Goal: Task Accomplishment & Management: Manage account settings

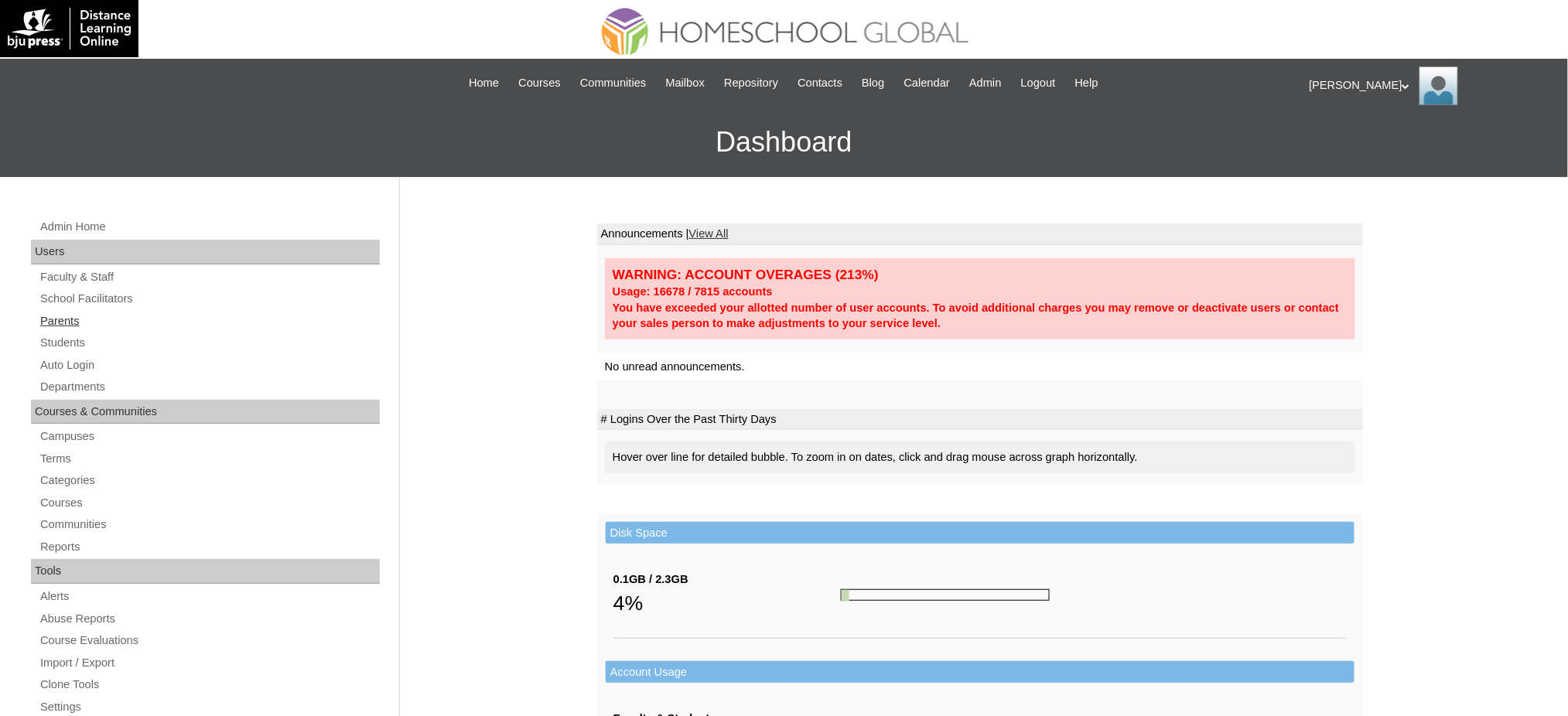
click at [68, 322] on link "Parents" at bounding box center [209, 321] width 341 height 20
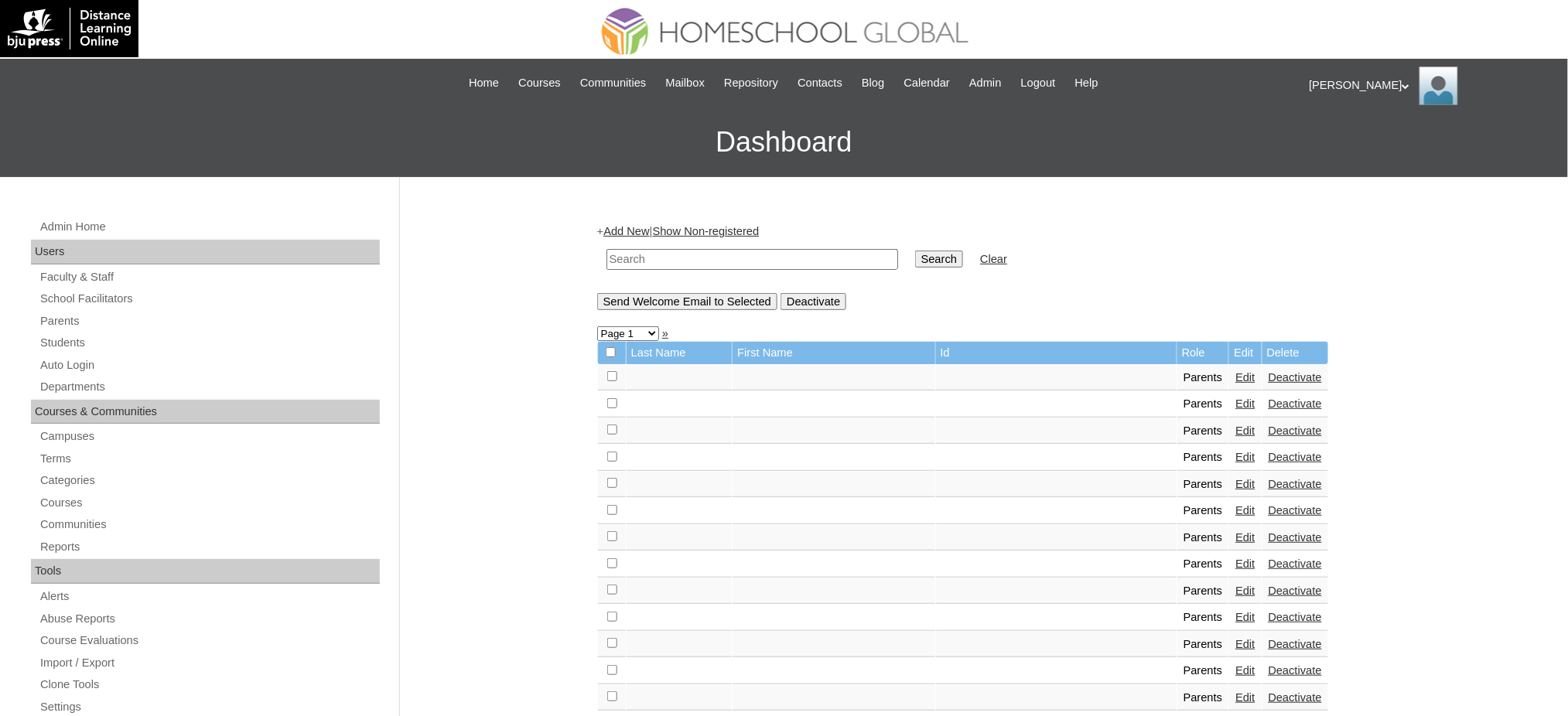
click at [826, 251] on input "text" at bounding box center [752, 259] width 292 height 21
paste input "kai.horca@gmail.com"
type input "kai.horca@gmail.com"
click at [915, 251] on input "Search" at bounding box center [939, 259] width 48 height 17
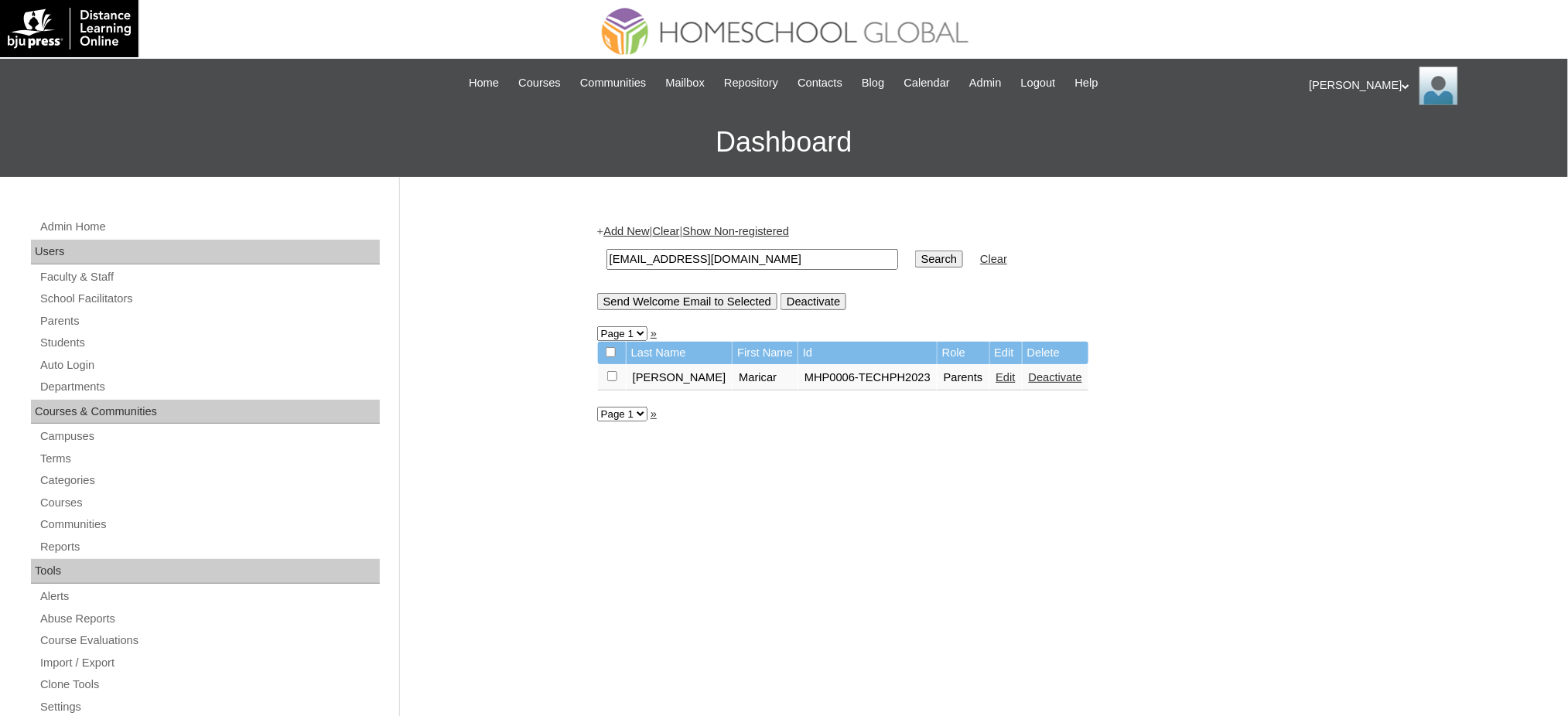
click at [990, 378] on td "Edit" at bounding box center [1006, 378] width 31 height 26
click at [997, 372] on link "Edit" at bounding box center [1007, 378] width 20 height 13
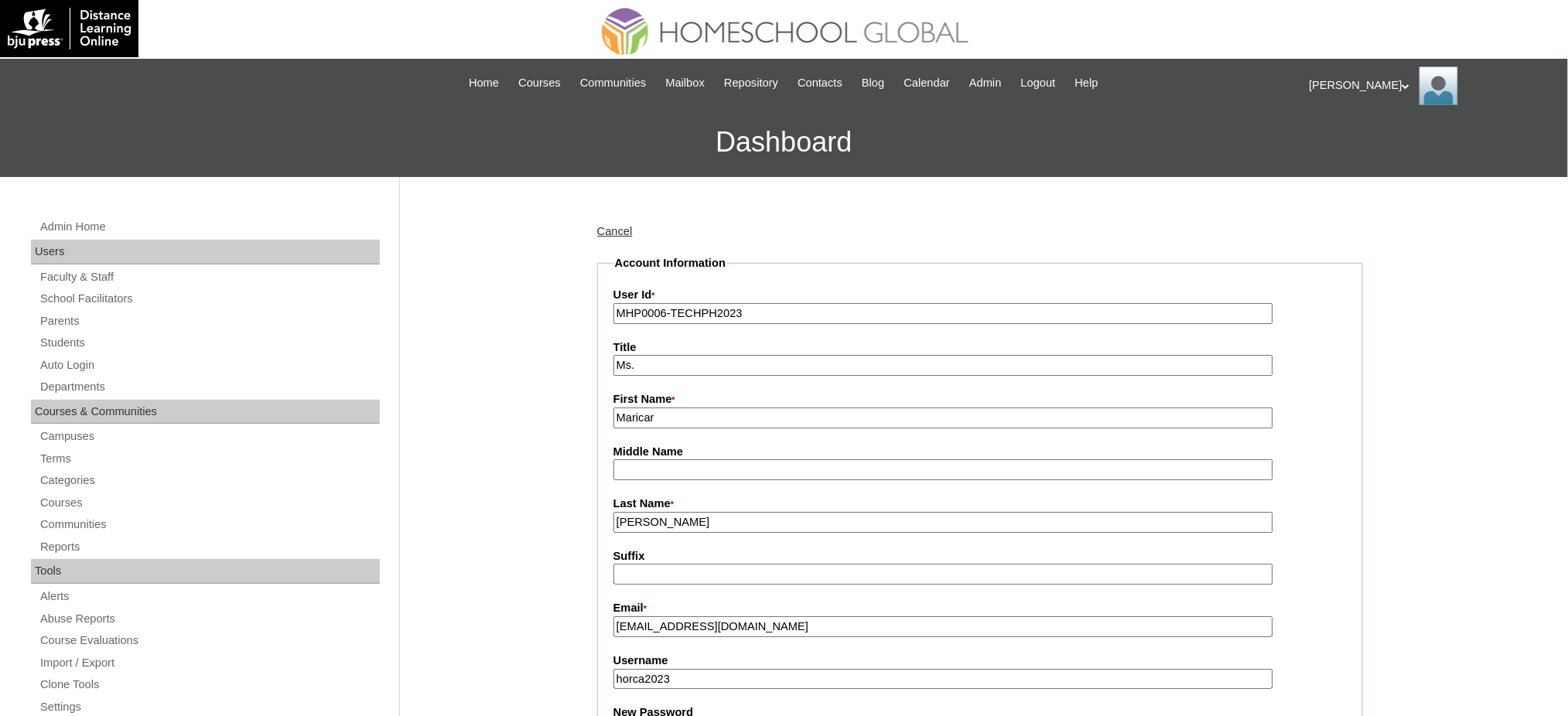
click at [709, 303] on input "MHP0006-TECHPH2023" at bounding box center [943, 313] width 660 height 21
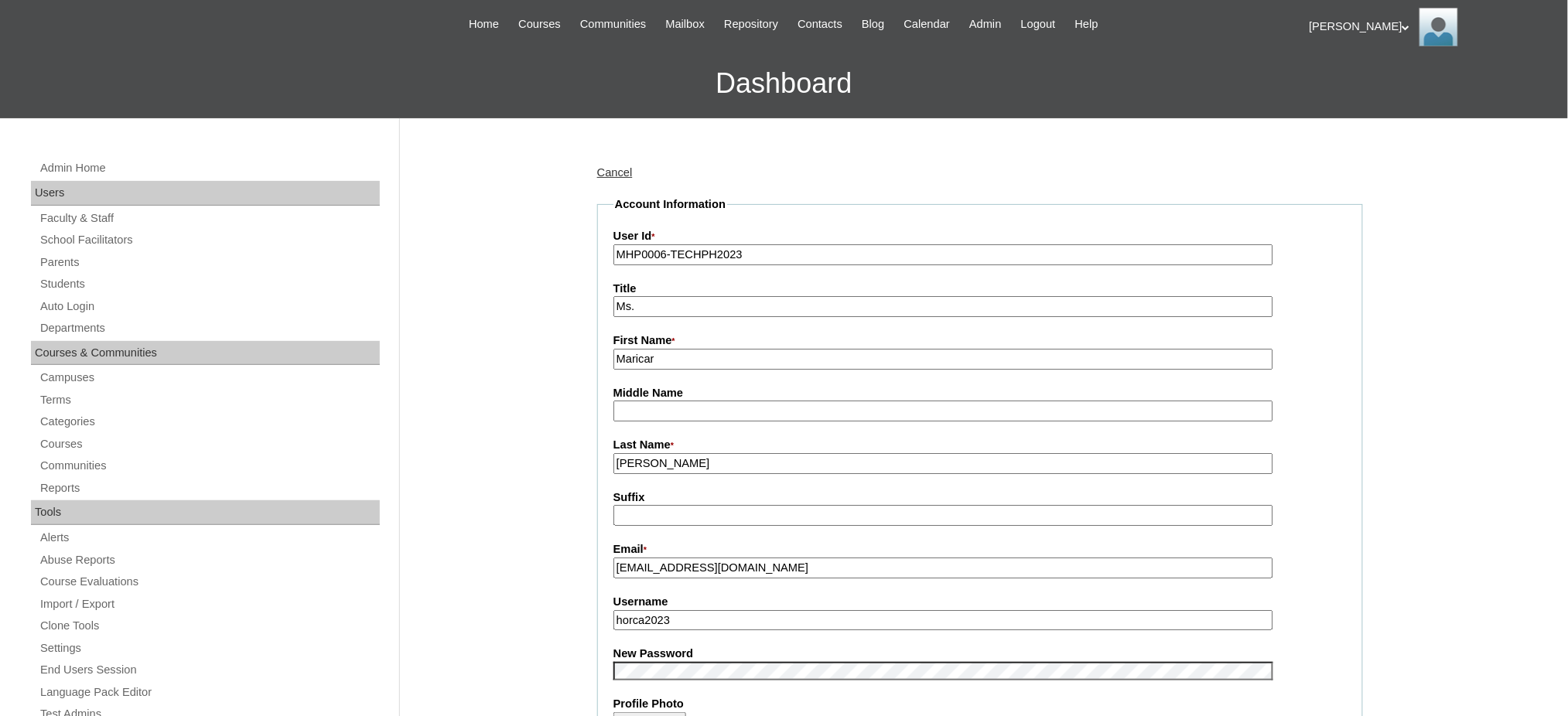
scroll to position [206, 0]
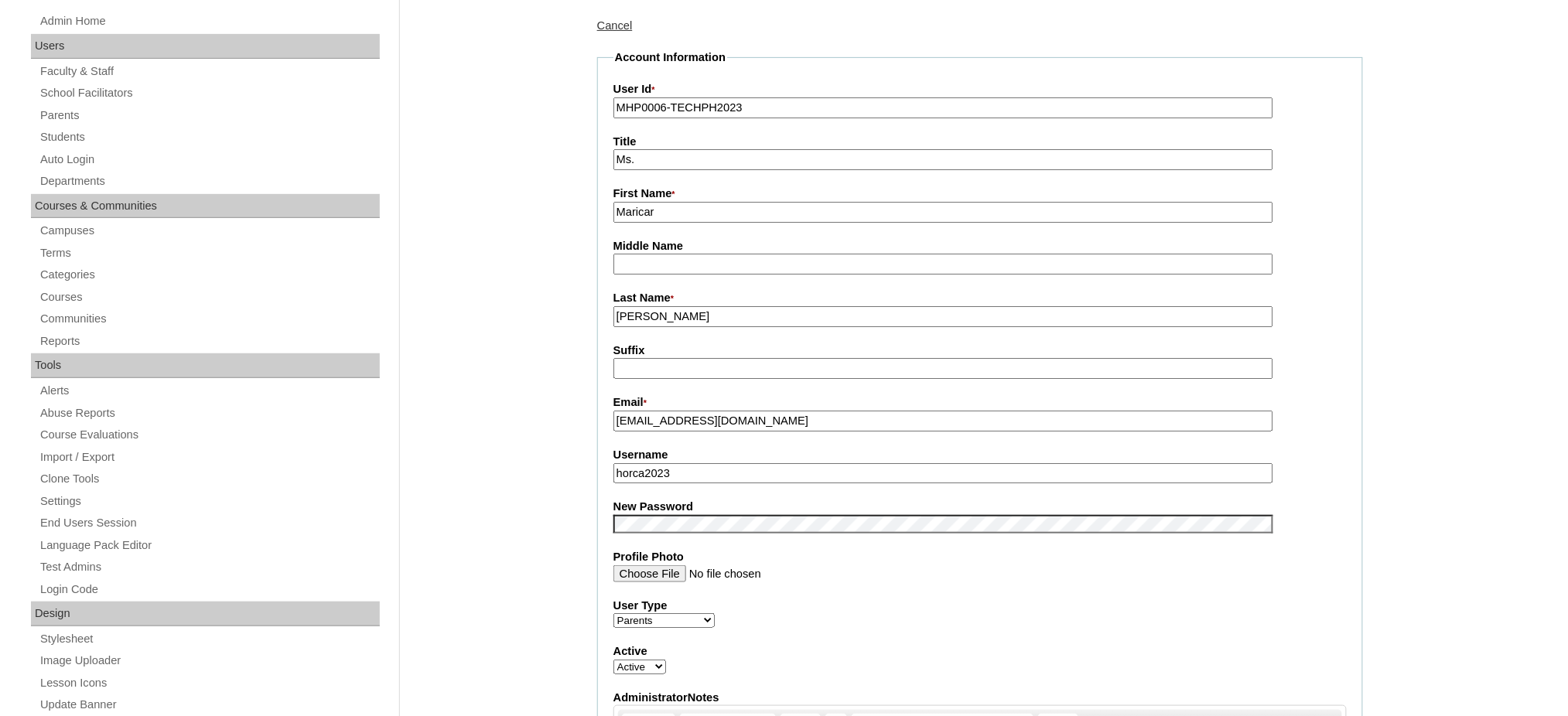
click at [656, 465] on input "horca2023" at bounding box center [943, 473] width 660 height 21
click at [656, 465] on input "horca2023" at bounding box center [943, 473] width 660 height 21
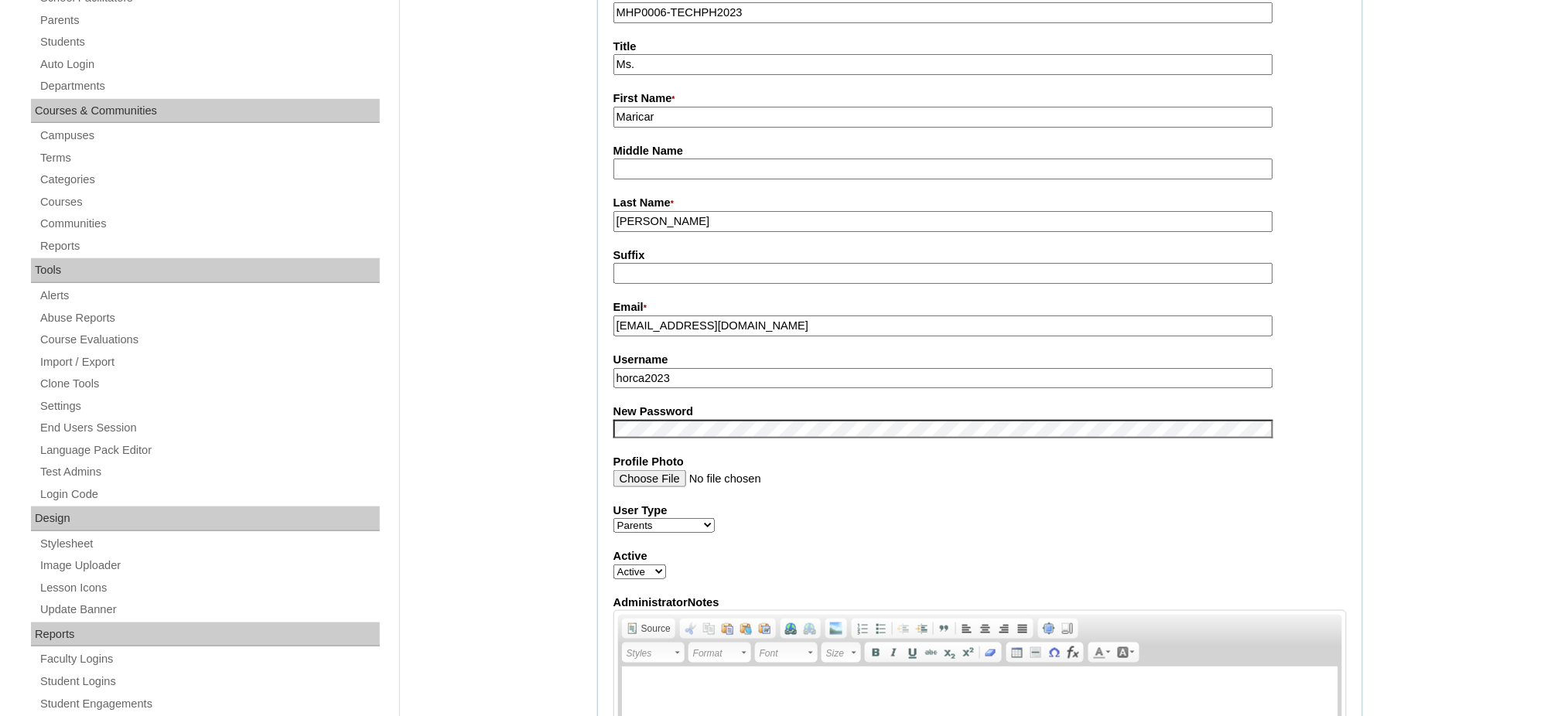
scroll to position [310, 0]
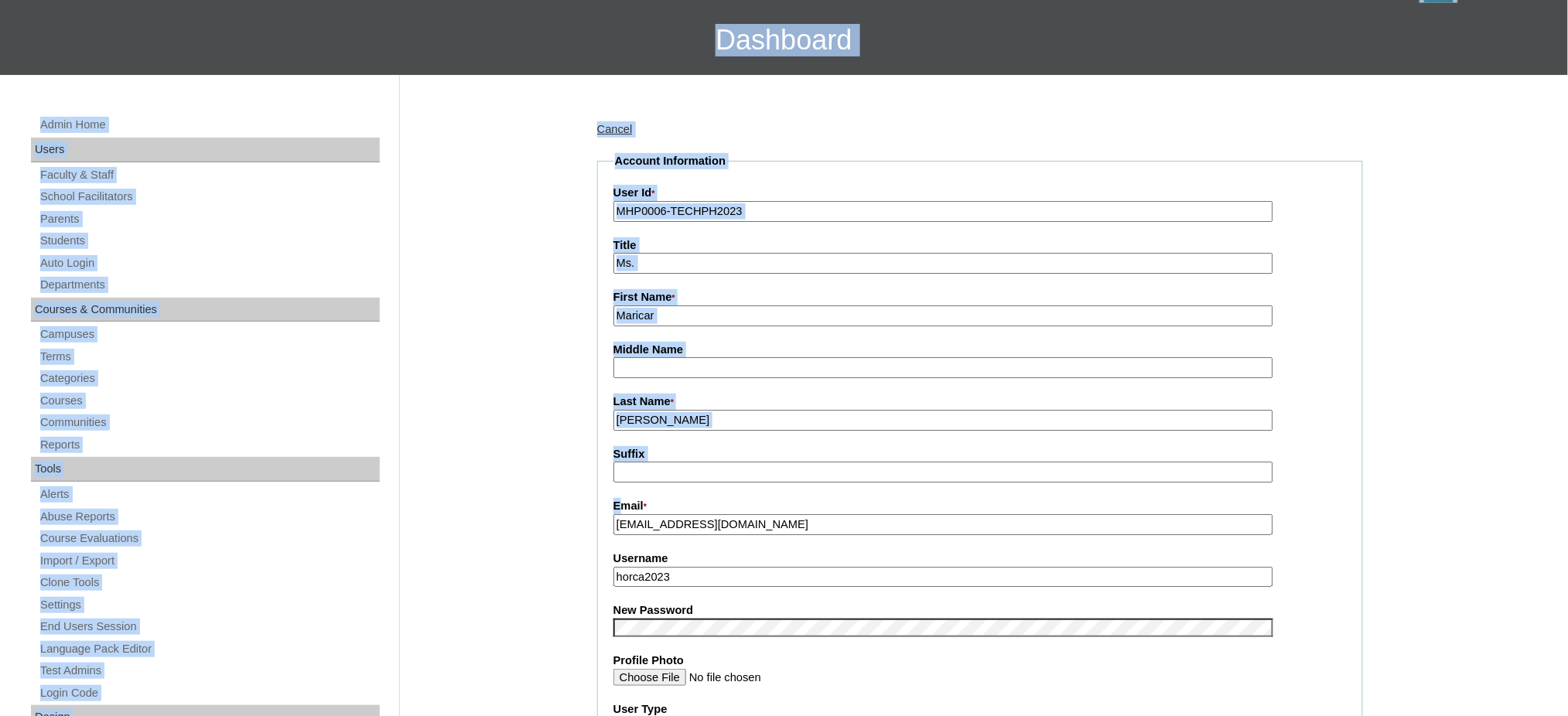
drag, startPoint x: 621, startPoint y: 229, endPoint x: 638, endPoint y: -53, distance: 282.5
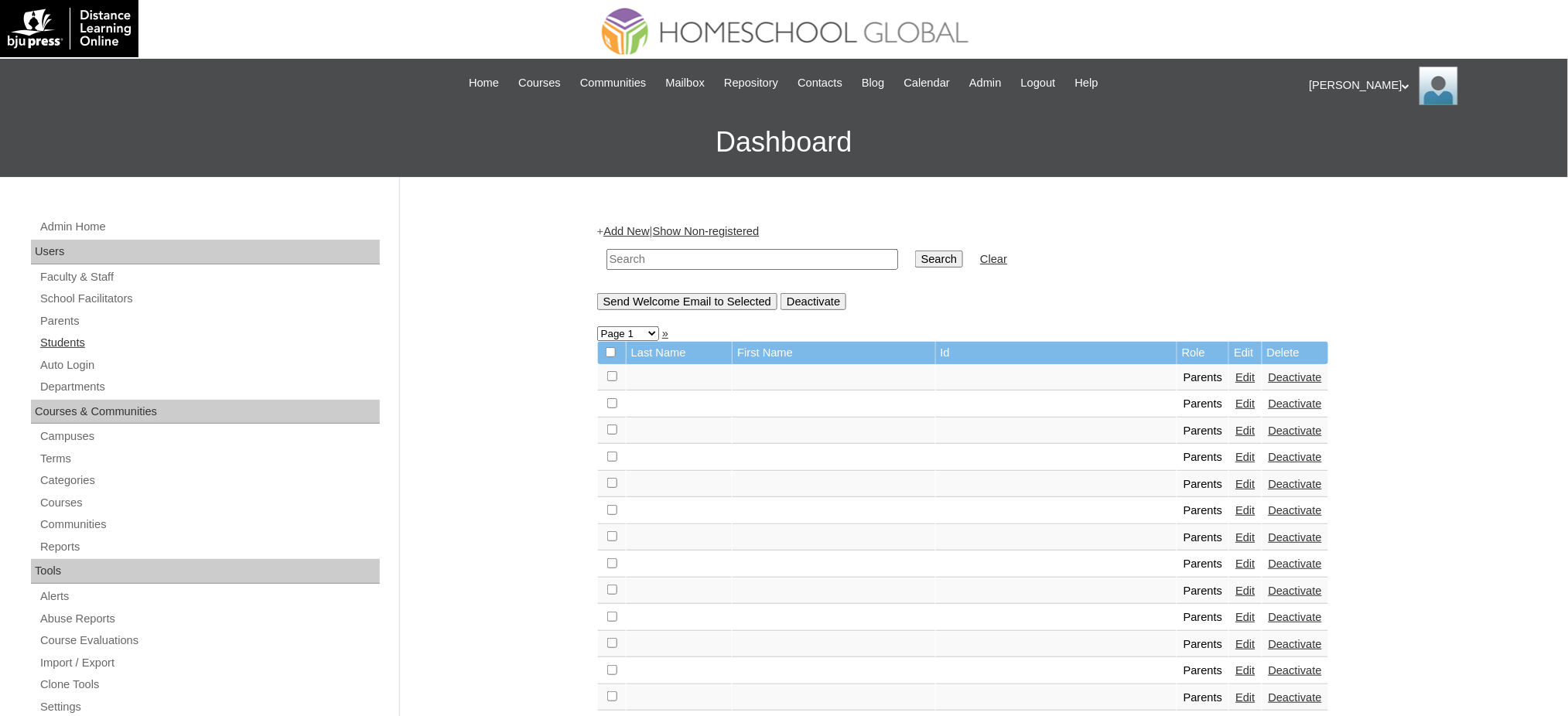
click at [75, 333] on link "Students" at bounding box center [209, 343] width 341 height 20
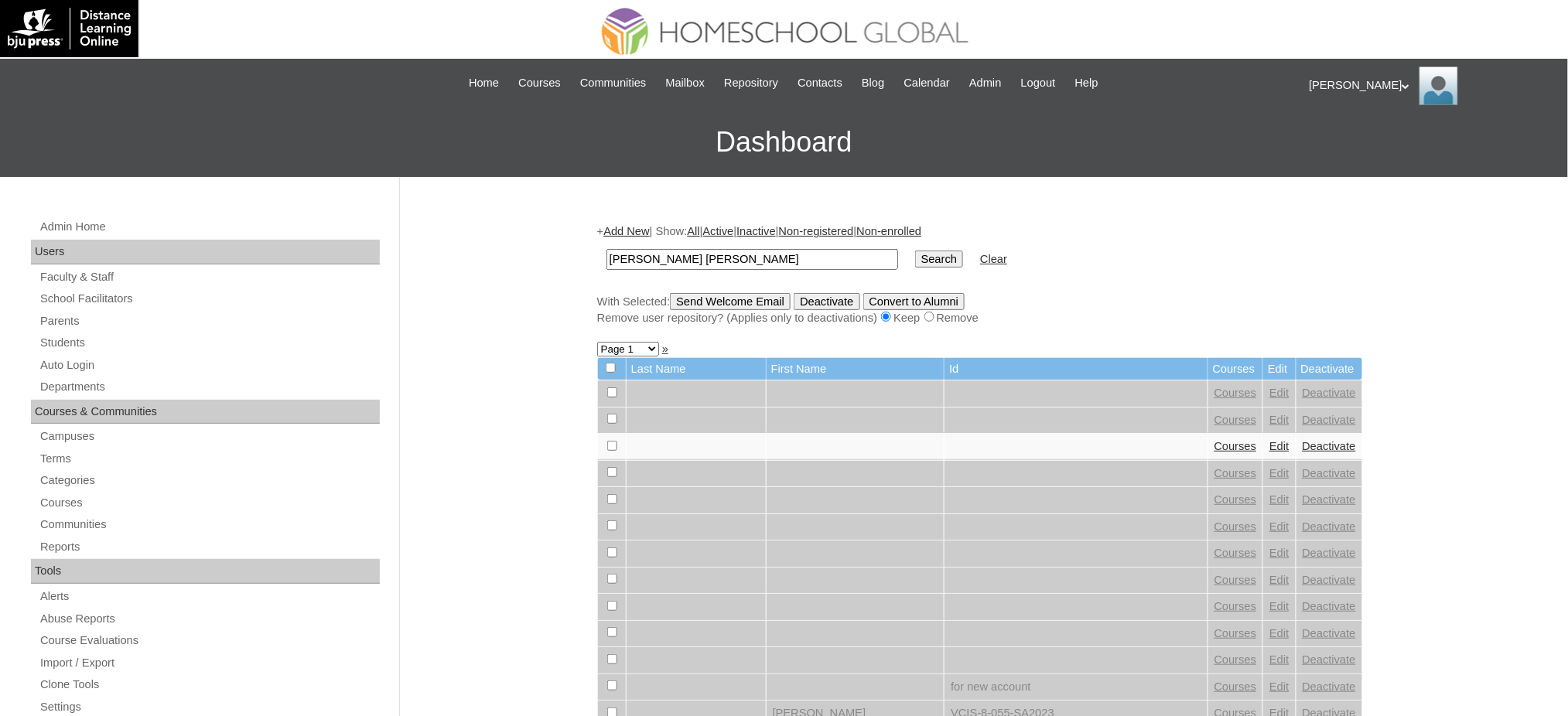
type input "[PERSON_NAME] [PERSON_NAME]"
click at [915, 251] on input "Search" at bounding box center [939, 259] width 48 height 17
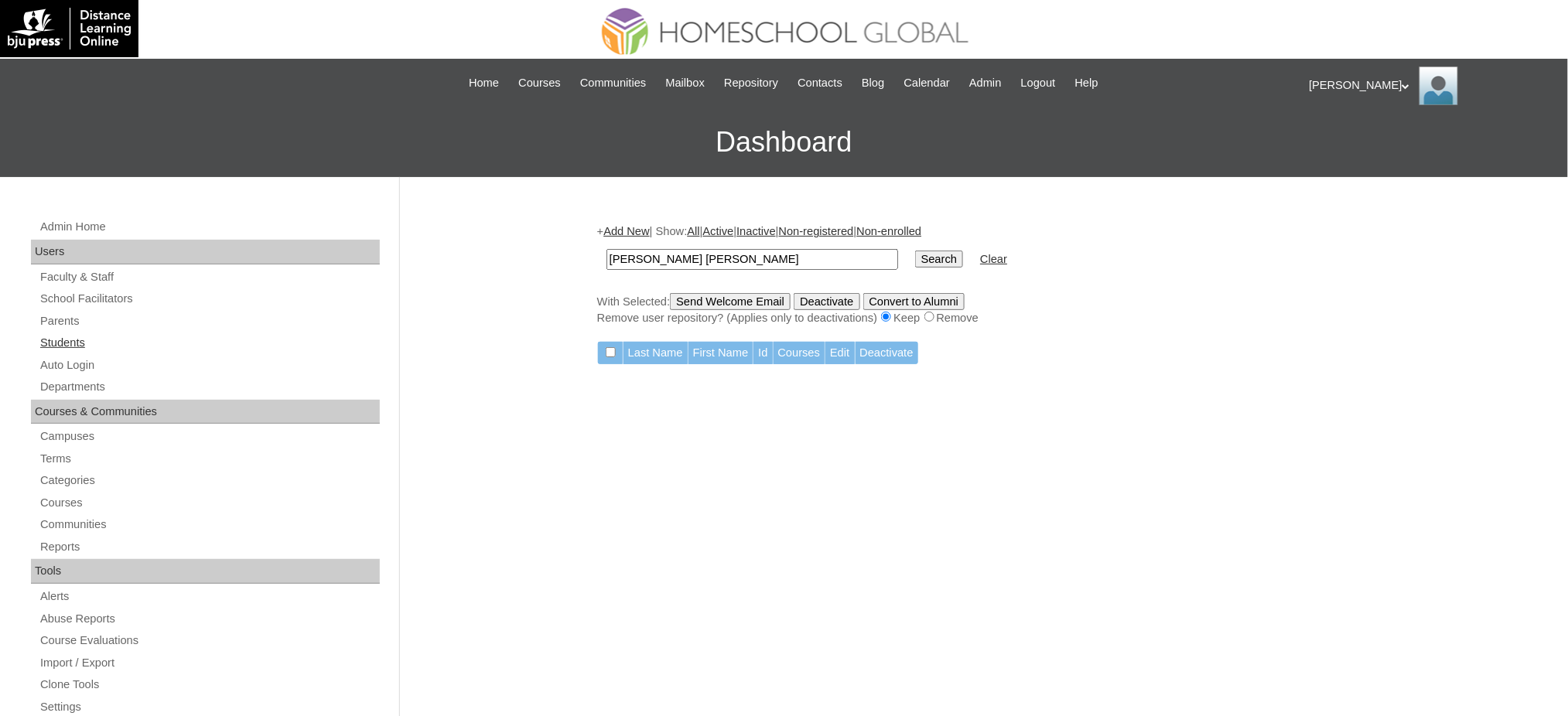
click at [60, 347] on link "Students" at bounding box center [209, 343] width 341 height 20
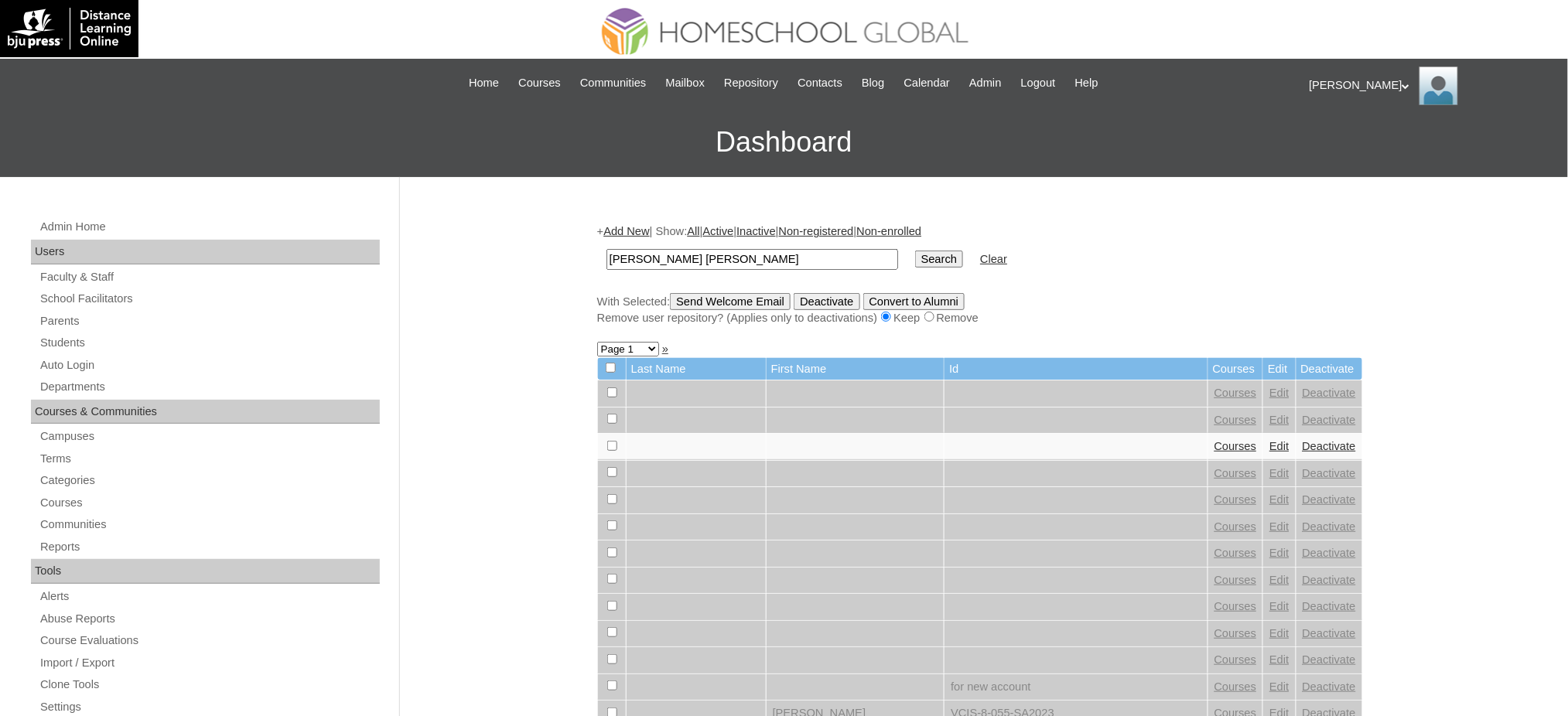
type input "[PERSON_NAME] [PERSON_NAME]"
drag, startPoint x: 610, startPoint y: 344, endPoint x: 624, endPoint y: 339, distance: 14.9
click at [624, 342] on select "Page 1 Page 2 Page 3 Page 4 Page 5 Page 6 Page 7 Page 8 Page 9 Page 10 Page 11 …" at bounding box center [628, 349] width 62 height 14
click at [915, 259] on input "Search" at bounding box center [939, 259] width 48 height 17
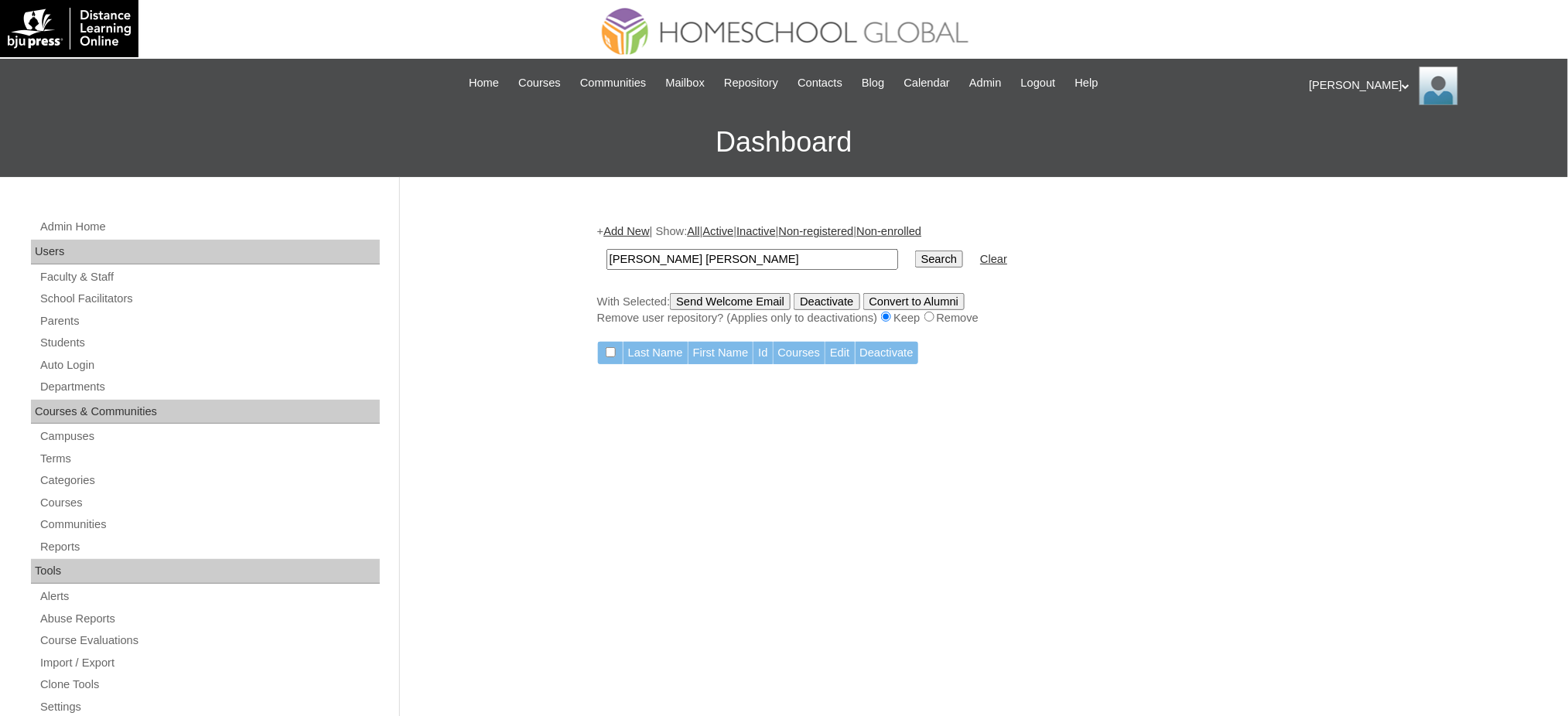
click at [638, 251] on input "[PERSON_NAME] [PERSON_NAME]" at bounding box center [752, 259] width 292 height 21
type input "horca"
click at [915, 251] on input "Search" at bounding box center [939, 259] width 48 height 17
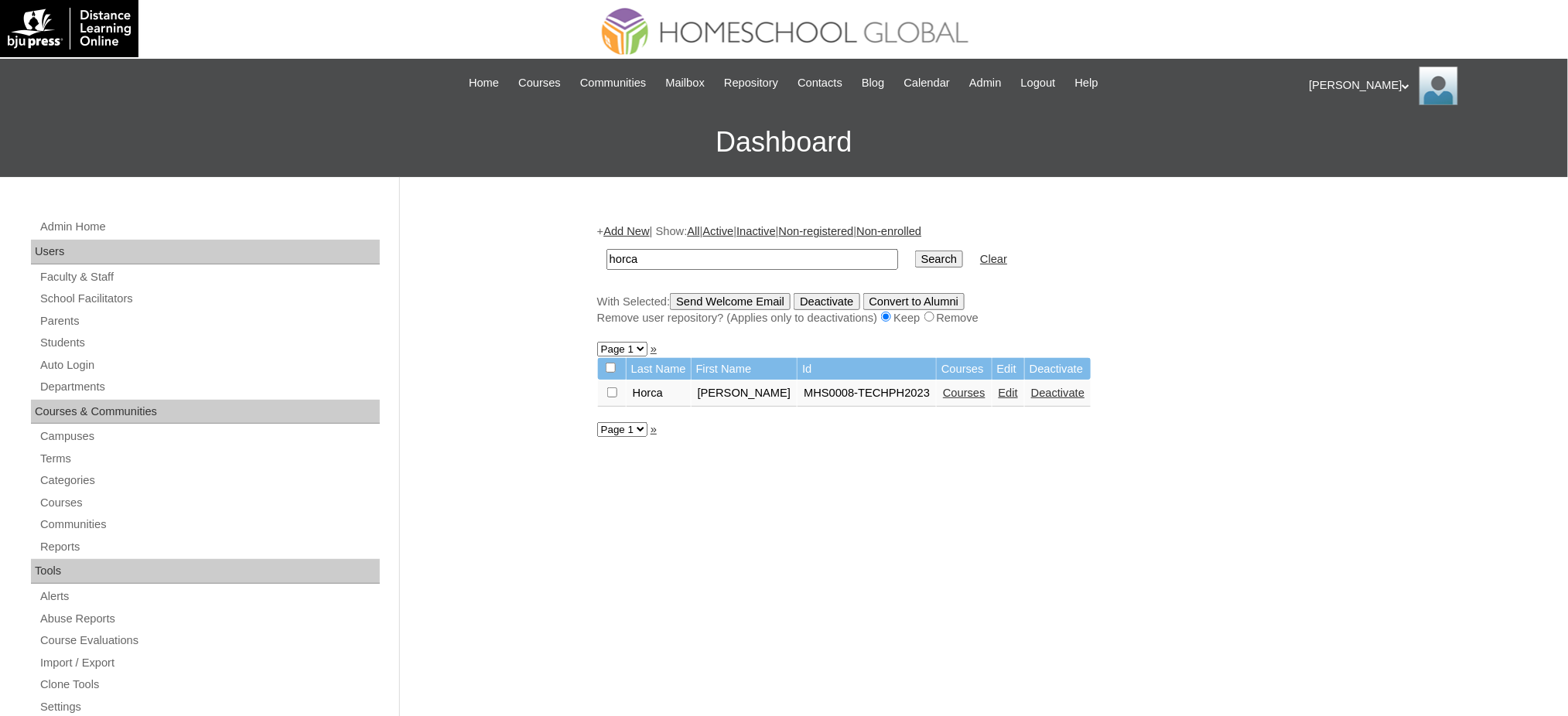
click at [709, 257] on input "horca" at bounding box center [752, 259] width 292 height 21
paste input "MHS00225-TECHPH2025"
type input "MHS00225-TECHPH2025"
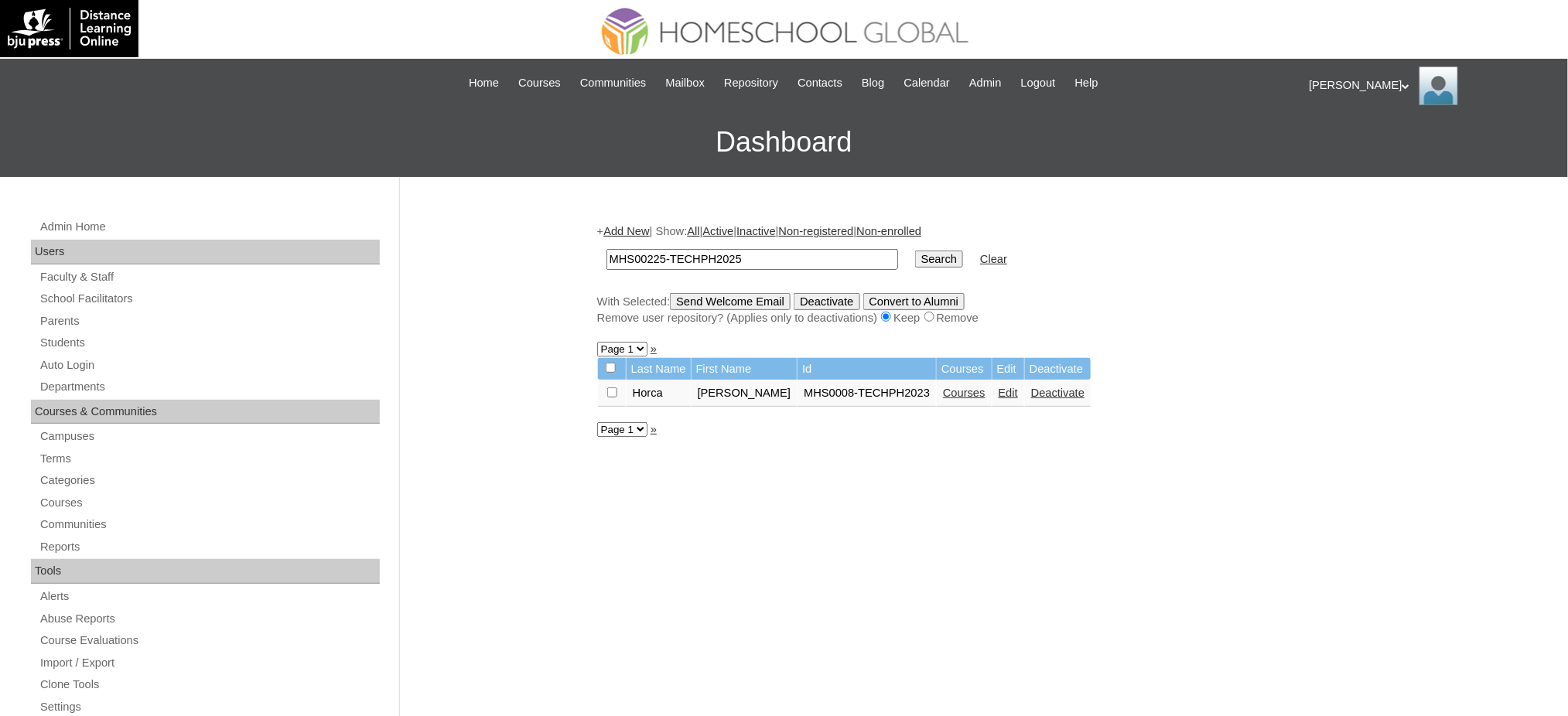
click at [915, 251] on input "Search" at bounding box center [939, 259] width 48 height 17
